Goal: Find contact information: Find contact information

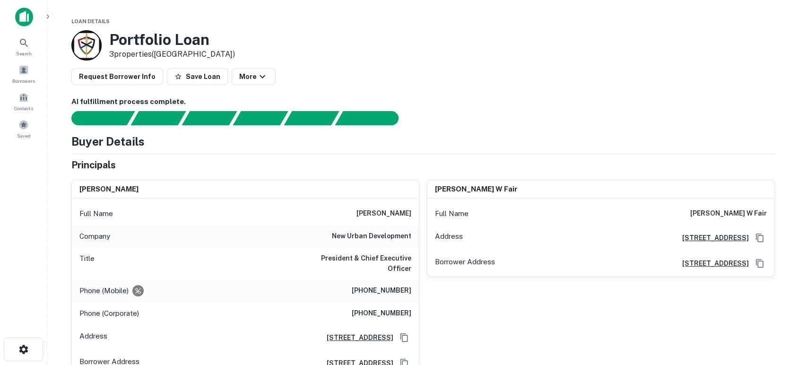
scroll to position [70, 0]
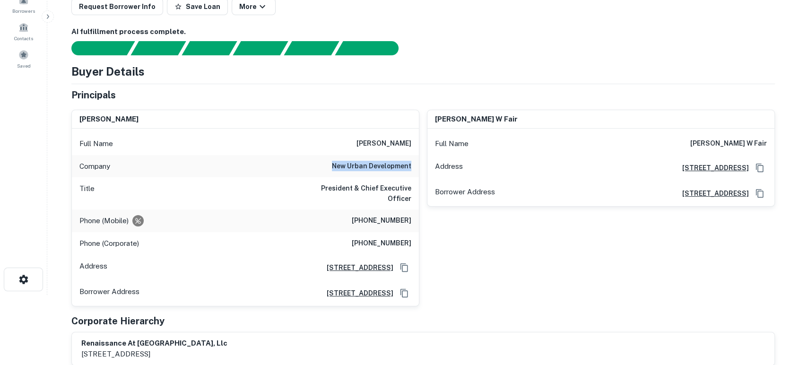
drag, startPoint x: 333, startPoint y: 167, endPoint x: 411, endPoint y: 166, distance: 78.5
click at [411, 166] on div "Company new urban development" at bounding box center [245, 166] width 347 height 23
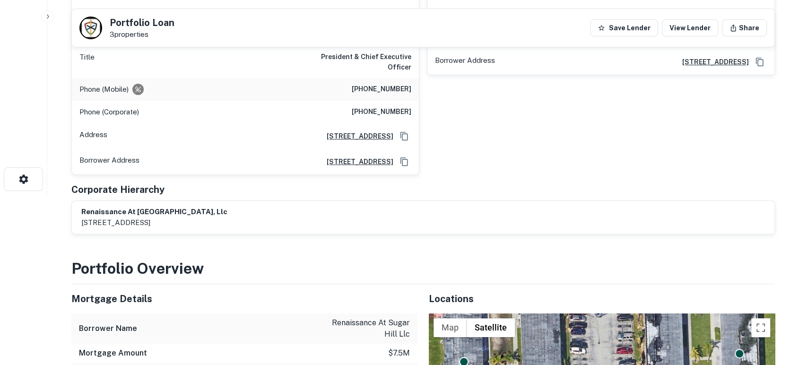
scroll to position [0, 0]
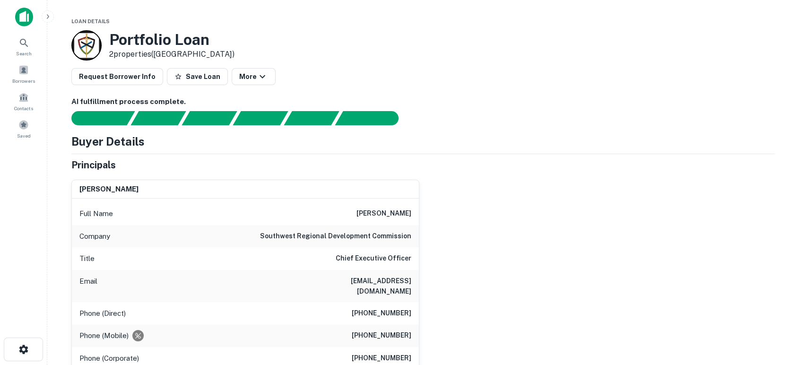
click at [556, 238] on div "chad adams Full Name chad adams Company southwest regional development commissi…" at bounding box center [419, 296] width 711 height 249
click at [481, 268] on div "chad adams Full Name chad adams Company southwest regional development commissi…" at bounding box center [419, 296] width 711 height 249
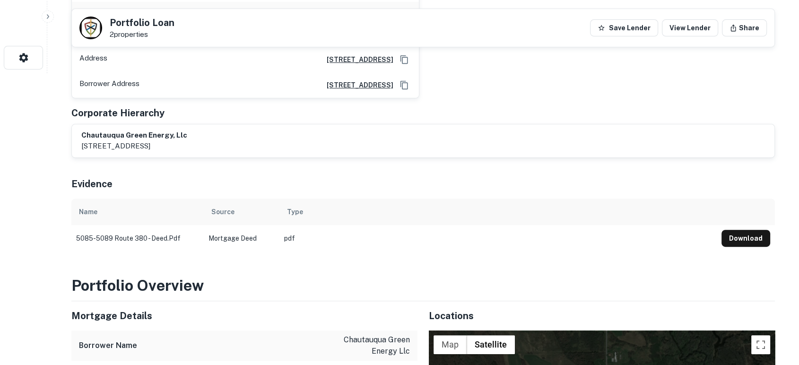
scroll to position [280, 0]
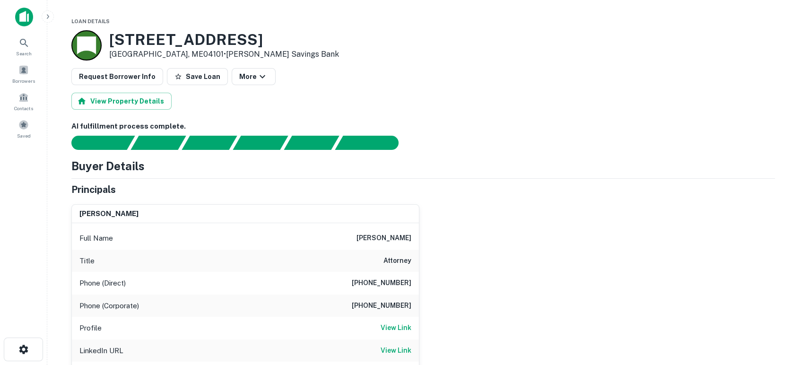
scroll to position [70, 0]
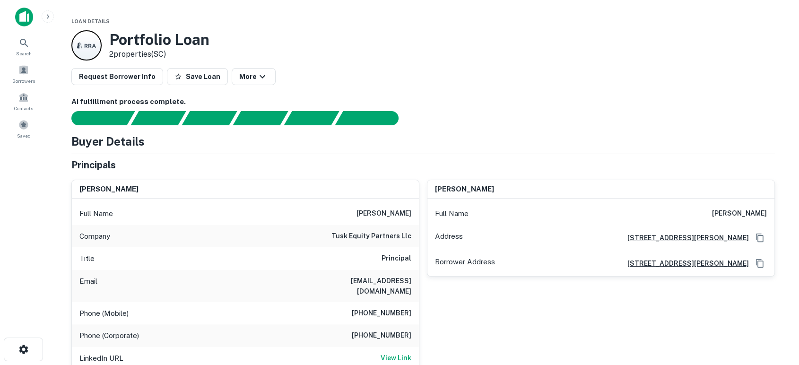
click at [468, 295] on div "ari biderman Full Name ari biderman Address 135 Rockaway Turnpike, Suite 105, L…" at bounding box center [598, 296] width 356 height 249
drag, startPoint x: 327, startPoint y: 241, endPoint x: 400, endPoint y: 235, distance: 72.6
click at [400, 235] on div "Company tusk equity partners llc" at bounding box center [245, 236] width 347 height 23
copy h6 "tusk equity partners"
drag, startPoint x: 341, startPoint y: 283, endPoint x: 403, endPoint y: 279, distance: 62.5
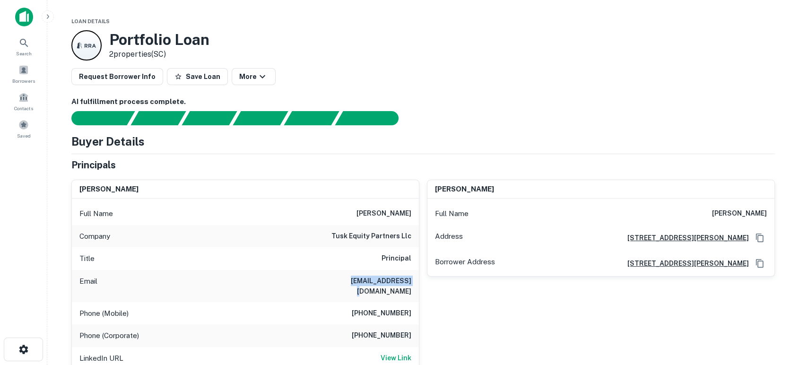
click at [409, 277] on div "Email mhorn@tuskep.com" at bounding box center [245, 286] width 347 height 32
copy h6 "mhorn@tuskep.com"
drag, startPoint x: 469, startPoint y: 315, endPoint x: 464, endPoint y: 318, distance: 5.8
click at [468, 316] on div "ari biderman Full Name ari biderman Address 135 Rockaway Turnpike, Suite 105, L…" at bounding box center [598, 296] width 356 height 249
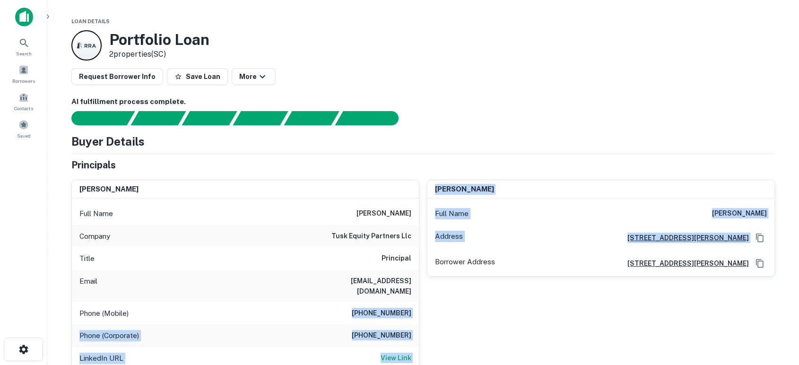
drag, startPoint x: 344, startPoint y: 302, endPoint x: 425, endPoint y: 300, distance: 80.9
click at [425, 300] on div "moshie horn Full Name moshie horn Company tusk equity partners llc Title Princi…" at bounding box center [419, 296] width 711 height 249
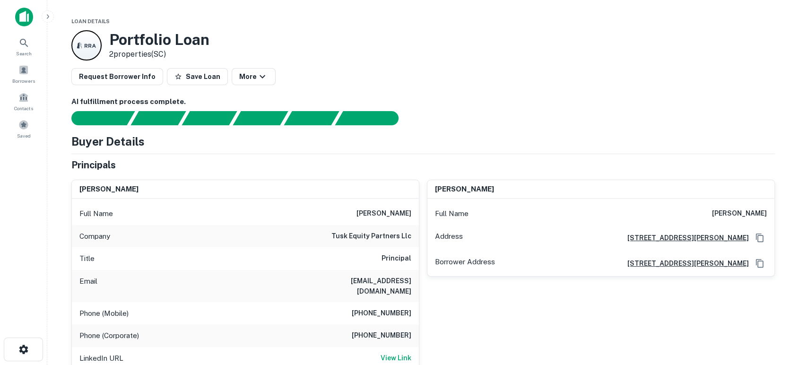
drag, startPoint x: 400, startPoint y: 301, endPoint x: 444, endPoint y: 313, distance: 45.4
click at [444, 313] on div "ari biderman Full Name ari biderman Address 135 Rockaway Turnpike, Suite 105, L…" at bounding box center [598, 296] width 356 height 249
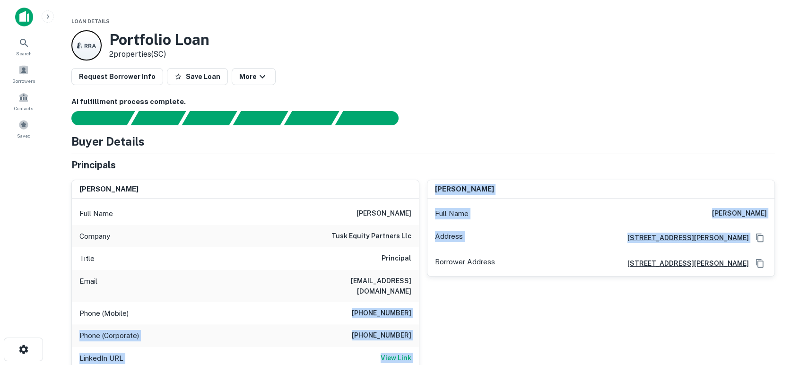
drag, startPoint x: 352, startPoint y: 301, endPoint x: 420, endPoint y: 302, distance: 68.6
click at [420, 302] on div "moshie horn Full Name moshie horn Company tusk equity partners llc Title Princi…" at bounding box center [419, 296] width 711 height 249
drag, startPoint x: 403, startPoint y: 301, endPoint x: 429, endPoint y: 306, distance: 25.5
click at [433, 307] on div "ari biderman Full Name ari biderman Address 135 Rockaway Turnpike, Suite 105, L…" at bounding box center [598, 296] width 356 height 249
click at [424, 307] on div "ari biderman Full Name ari biderman Address 135 Rockaway Turnpike, Suite 105, L…" at bounding box center [598, 296] width 356 height 249
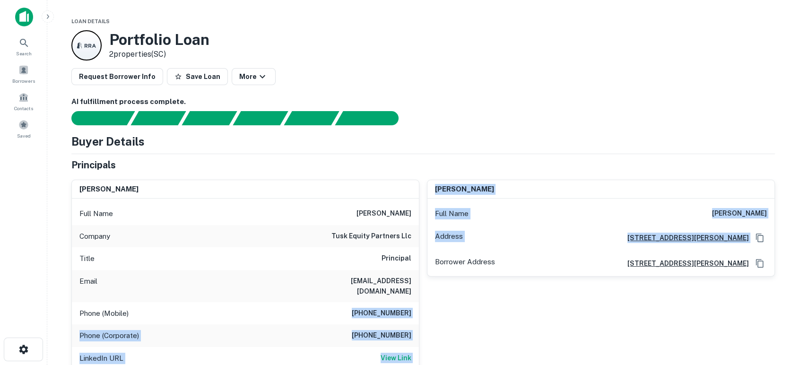
click at [415, 302] on div "Phone (Mobile) (917) 757-0724" at bounding box center [245, 313] width 347 height 23
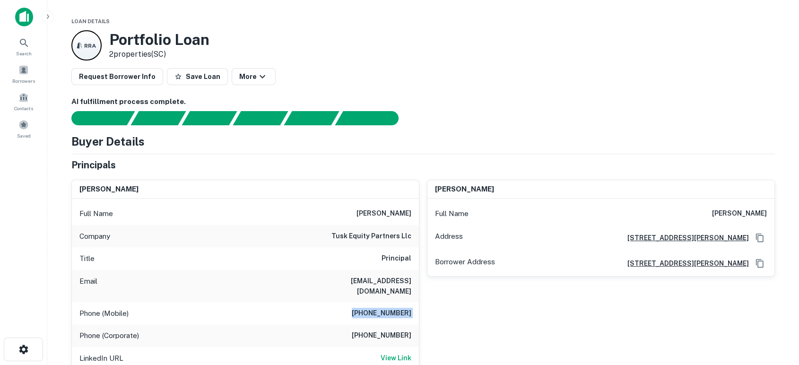
drag, startPoint x: 415, startPoint y: 302, endPoint x: 360, endPoint y: 304, distance: 54.4
click at [360, 304] on div "Phone (Mobile) (917) 757-0724" at bounding box center [245, 313] width 347 height 23
click at [516, 111] on div at bounding box center [417, 118] width 715 height 14
drag, startPoint x: 606, startPoint y: 305, endPoint x: 601, endPoint y: 287, distance: 18.7
click at [606, 305] on div "ari biderman Full Name ari biderman Address 135 Rockaway Turnpike, Suite 105, L…" at bounding box center [598, 296] width 356 height 249
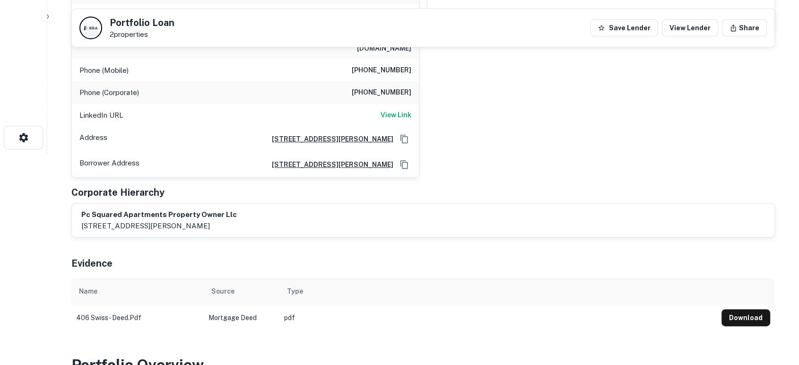
scroll to position [210, 0]
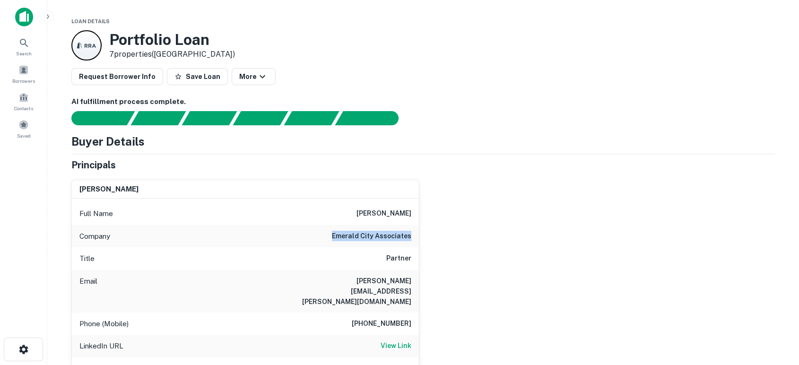
drag, startPoint x: 331, startPoint y: 235, endPoint x: 411, endPoint y: 242, distance: 81.2
click at [411, 242] on div "Company emerald city associates" at bounding box center [245, 236] width 347 height 23
copy h6 "emerald city associates"
drag, startPoint x: 569, startPoint y: 310, endPoint x: 470, endPoint y: 298, distance: 99.6
click at [568, 310] on div "loyd fornes Full Name loyd fornes Company emerald city associates Title Partner…" at bounding box center [419, 290] width 711 height 237
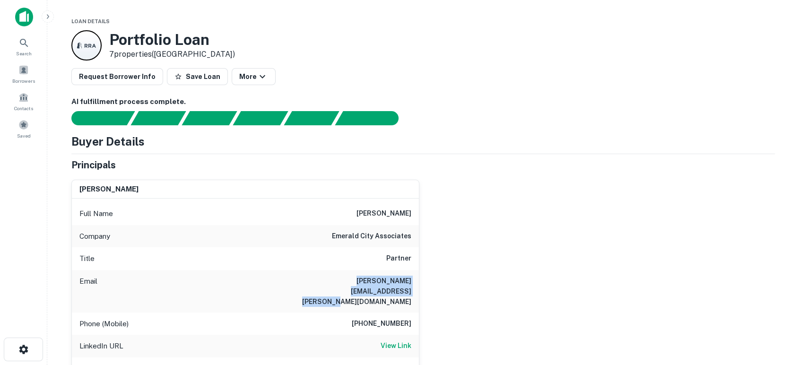
drag, startPoint x: 429, startPoint y: 296, endPoint x: 286, endPoint y: 285, distance: 143.7
click at [286, 285] on div "loyd fornes Full Name loyd fornes Company emerald city associates Title Partner…" at bounding box center [419, 290] width 711 height 237
copy h6 "loyd.fornes@emeraldcityassociates.com"
click at [614, 287] on div "loyd fornes Full Name loyd fornes Company emerald city associates Title Partner…" at bounding box center [419, 290] width 711 height 237
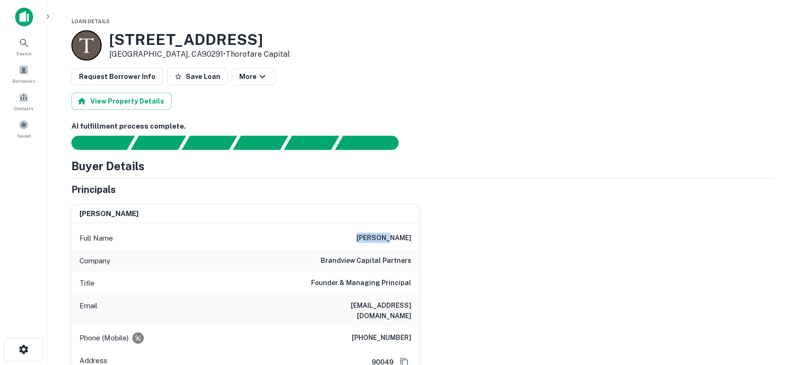
drag, startPoint x: 387, startPoint y: 238, endPoint x: 406, endPoint y: 237, distance: 18.5
click at [406, 237] on div "Full Name [PERSON_NAME]" at bounding box center [245, 238] width 347 height 23
click at [390, 260] on h6 "brandview capital partners" at bounding box center [366, 260] width 91 height 11
drag, startPoint x: 417, startPoint y: 259, endPoint x: 318, endPoint y: 262, distance: 98.9
click at [318, 262] on div "Company brandview capital partners" at bounding box center [245, 261] width 347 height 23
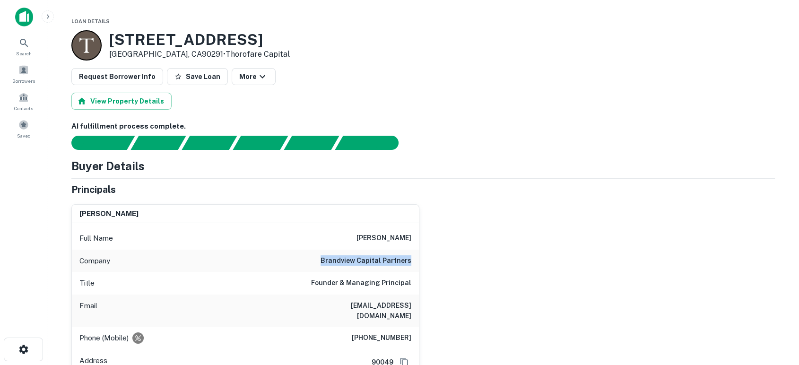
copy h6 "brandview capital partners"
drag, startPoint x: 644, startPoint y: 263, endPoint x: 589, endPoint y: 286, distance: 59.6
click at [643, 264] on div "babak ziai Full Name babak ziai Company brandview capital partners Title Founde…" at bounding box center [419, 299] width 711 height 204
drag, startPoint x: 313, startPoint y: 302, endPoint x: 414, endPoint y: 306, distance: 101.3
click at [414, 306] on div "Email babak@brandviewinc.com" at bounding box center [245, 311] width 347 height 32
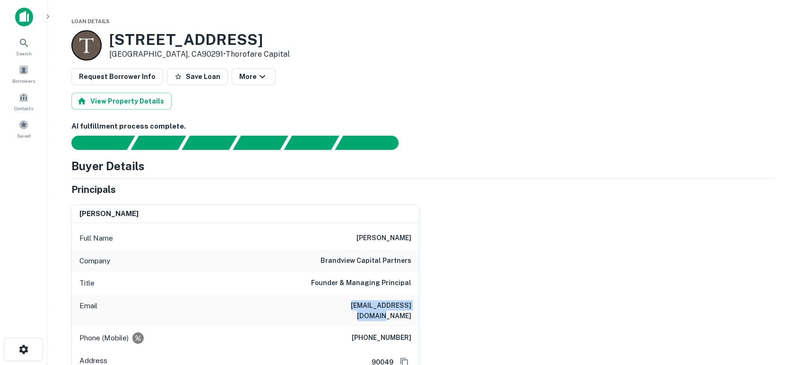
copy h6 "babak@brandviewinc.com"
drag, startPoint x: 487, startPoint y: 323, endPoint x: 442, endPoint y: 334, distance: 46.3
click at [486, 324] on div "babak ziai Full Name babak ziai Company brandview capital partners Title Founde…" at bounding box center [419, 299] width 711 height 204
drag, startPoint x: 357, startPoint y: 331, endPoint x: 425, endPoint y: 325, distance: 68.3
click at [427, 324] on div "babak ziai Full Name babak ziai Company brandview capital partners Title Founde…" at bounding box center [419, 299] width 711 height 204
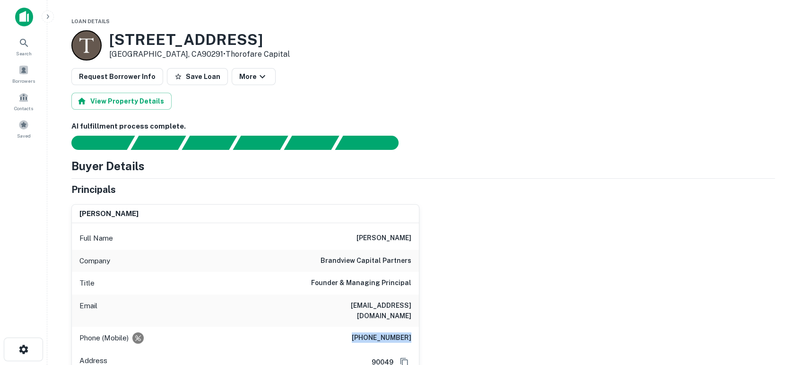
copy h6 "(310) 709-4264"
click at [684, 233] on div "babak ziai Full Name babak ziai Company brandview capital partners Title Founde…" at bounding box center [419, 299] width 711 height 204
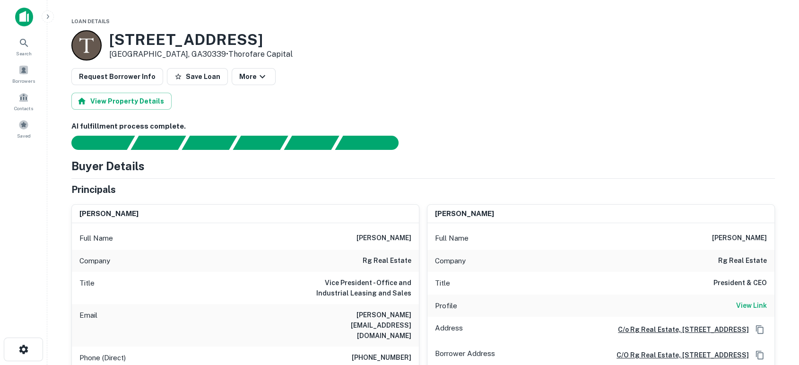
click at [590, 144] on div "AI fulfillment process complete." at bounding box center [423, 135] width 704 height 29
drag, startPoint x: 354, startPoint y: 238, endPoint x: 413, endPoint y: 235, distance: 59.7
click at [413, 235] on div "Full Name [PERSON_NAME]" at bounding box center [245, 238] width 347 height 23
copy h6 "[PERSON_NAME]"
click at [543, 123] on h6 "AI fulfillment process complete." at bounding box center [423, 126] width 704 height 11
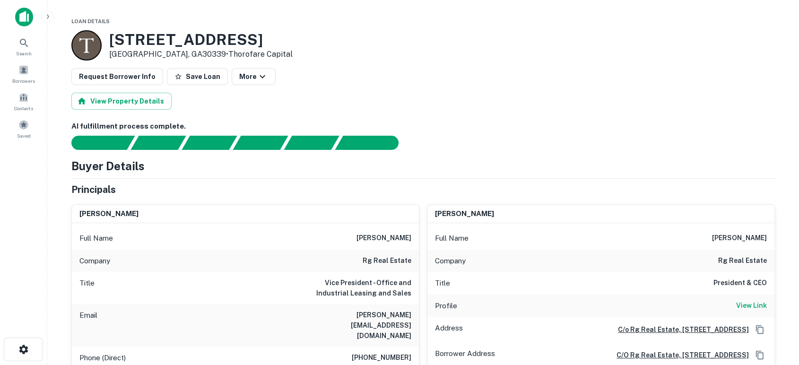
drag, startPoint x: 348, startPoint y: 240, endPoint x: 415, endPoint y: 237, distance: 66.8
click at [415, 237] on div "Full Name [PERSON_NAME]" at bounding box center [245, 238] width 347 height 23
copy h6 "[PERSON_NAME]"
drag, startPoint x: 379, startPoint y: 310, endPoint x: 408, endPoint y: 314, distance: 29.6
click at [410, 313] on div "Email [PERSON_NAME][EMAIL_ADDRESS][DOMAIN_NAME]" at bounding box center [245, 325] width 347 height 43
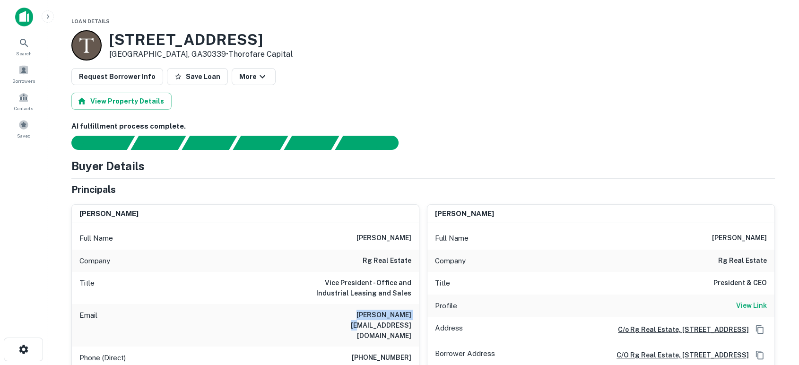
copy h6 "[PERSON_NAME][EMAIL_ADDRESS][DOMAIN_NAME]"
drag, startPoint x: 519, startPoint y: 116, endPoint x: 433, endPoint y: 235, distance: 146.9
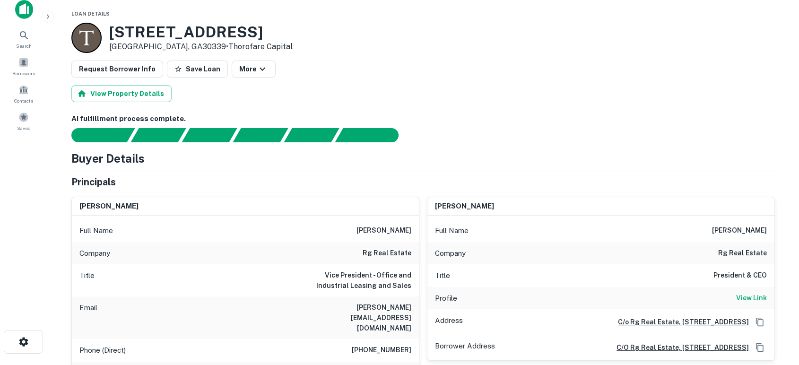
drag, startPoint x: 354, startPoint y: 357, endPoint x: 411, endPoint y: 352, distance: 57.0
copy h6 "(404) 944-5670"
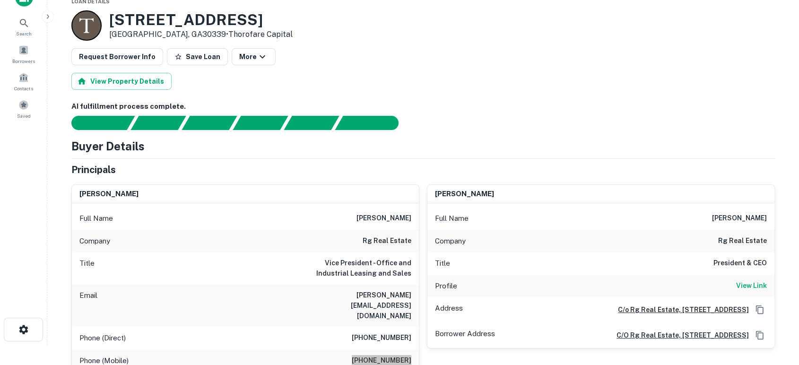
scroll to position [0, 0]
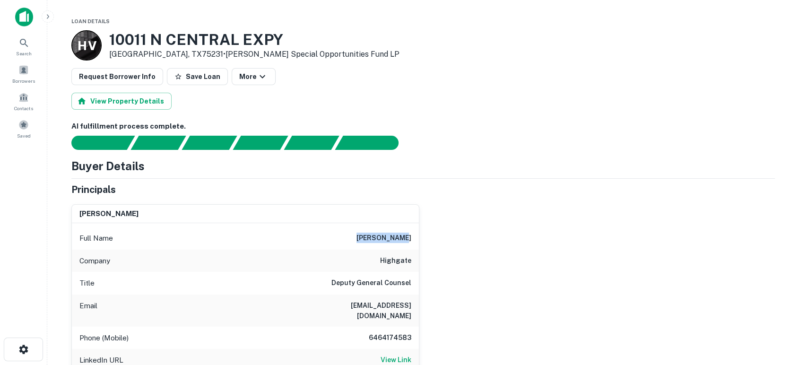
drag, startPoint x: 367, startPoint y: 234, endPoint x: 403, endPoint y: 226, distance: 37.3
click at [435, 234] on div "[PERSON_NAME] Full Name [PERSON_NAME] Company highgate Title Deputy General Cou…" at bounding box center [419, 314] width 711 height 235
drag, startPoint x: 498, startPoint y: 219, endPoint x: 419, endPoint y: 146, distance: 108.1
click at [496, 221] on div "[PERSON_NAME] Full Name [PERSON_NAME] Company highgate Title Deputy General Cou…" at bounding box center [419, 314] width 711 height 235
